Goal: Task Accomplishment & Management: Manage account settings

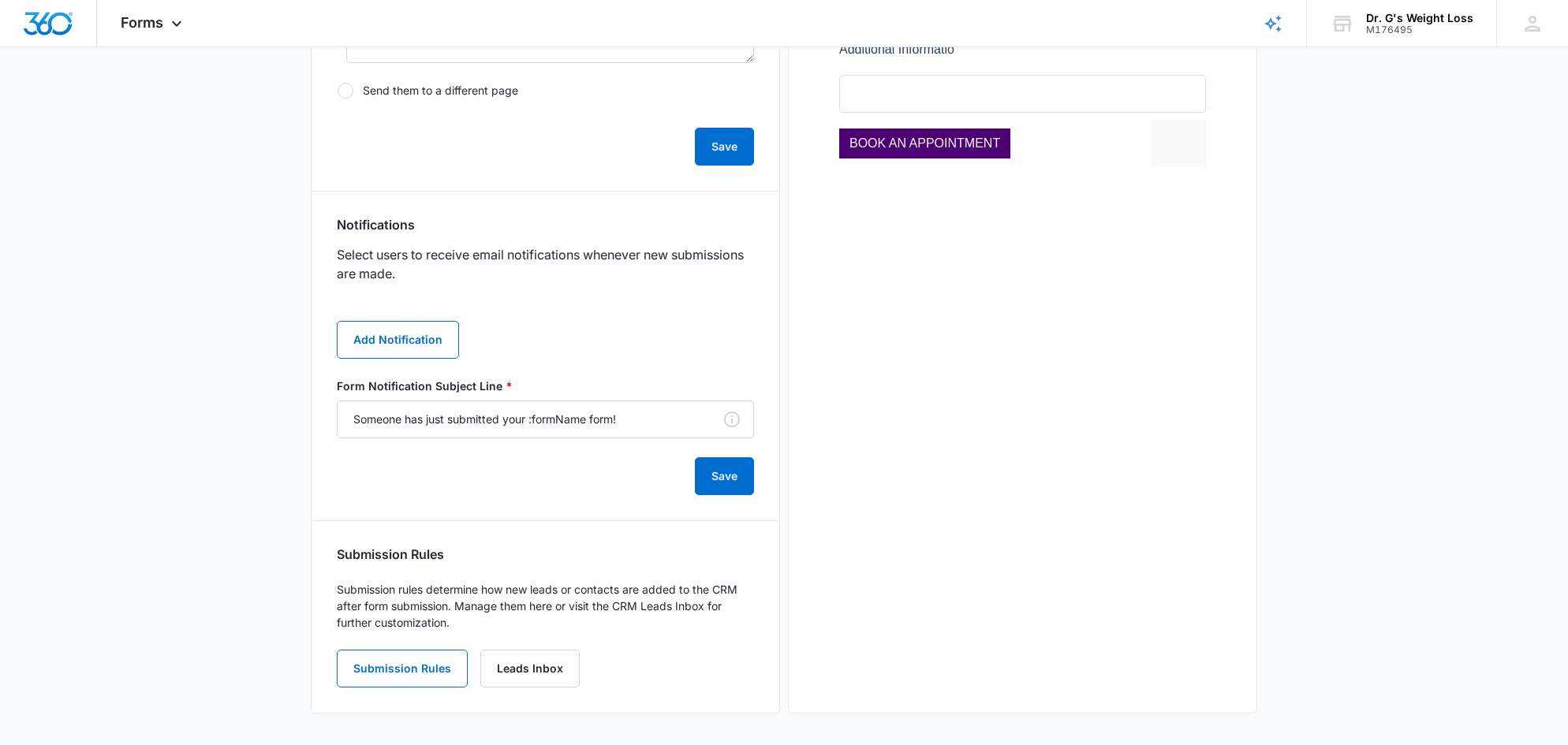
click at [186, 450] on main "Edit Form MAKE AN APPOINTMEN Edit Form Settings Submissions Embed Design Securi…" at bounding box center [784, 93] width 1568 height 1303
click at [1364, 341] on main "Edit Form MAKE AN APPOINTMEN Edit Form Settings Submissions Embed Design Securi…" at bounding box center [784, 93] width 1568 height 1303
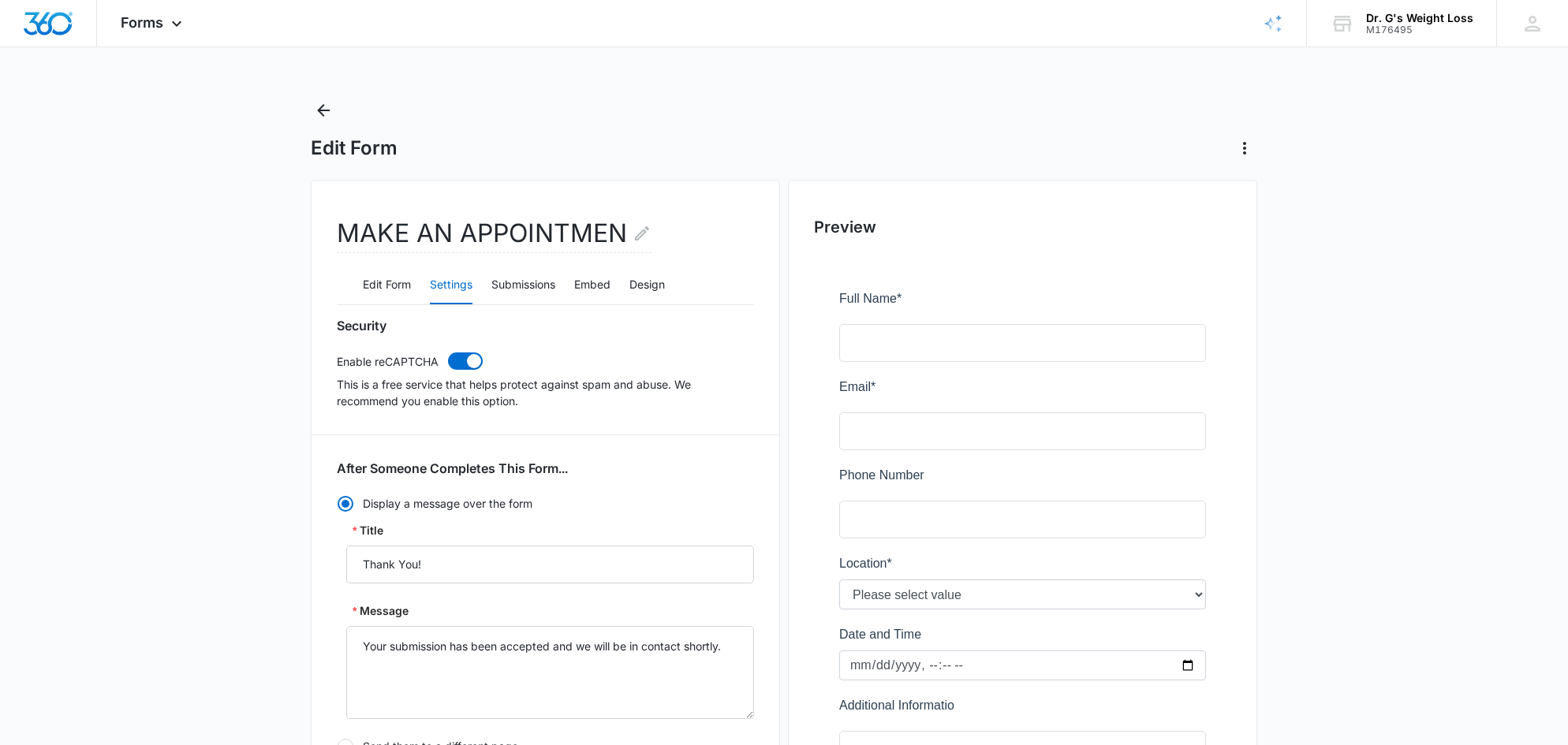
click at [1373, 436] on main "Edit Form MAKE AN APPOINTMEN Edit Form Settings Submissions Embed Design Securi…" at bounding box center [784, 750] width 1568 height 1303
click at [1435, 465] on main "Edit Form MAKE AN APPOINTMEN Edit Form Settings Submissions Embed Design Securi…" at bounding box center [784, 750] width 1568 height 1303
click at [168, 130] on main "Edit Form MAKE AN APPOINTMEN Edit Form Settings Submissions Embed Design Securi…" at bounding box center [784, 750] width 1568 height 1303
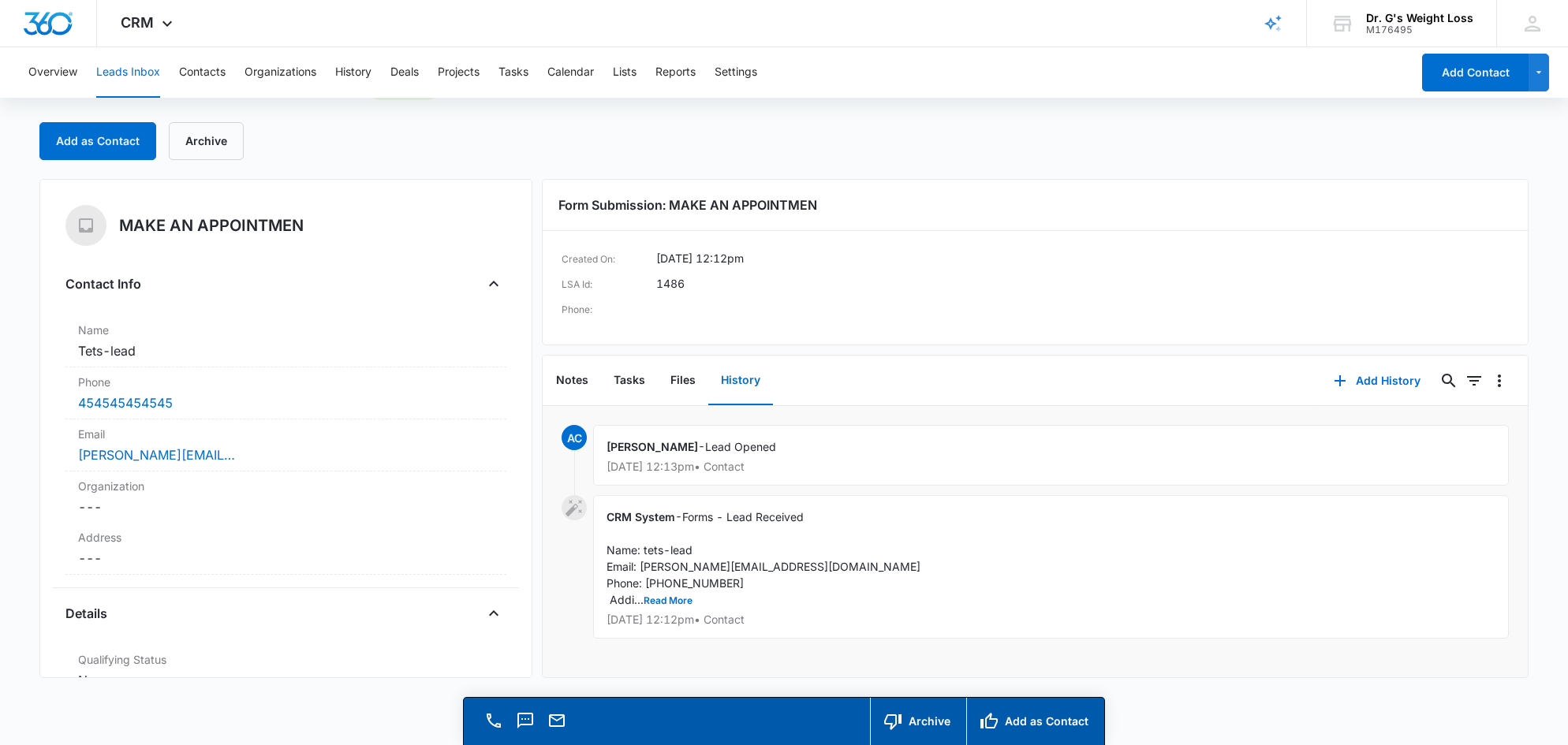
click at [1099, 159] on div "Add as Contact Archive" at bounding box center [784, 142] width 1490 height 38
click at [1075, 157] on div "Add as Contact Archive" at bounding box center [784, 142] width 1490 height 38
